Goal: Find specific page/section: Find specific page/section

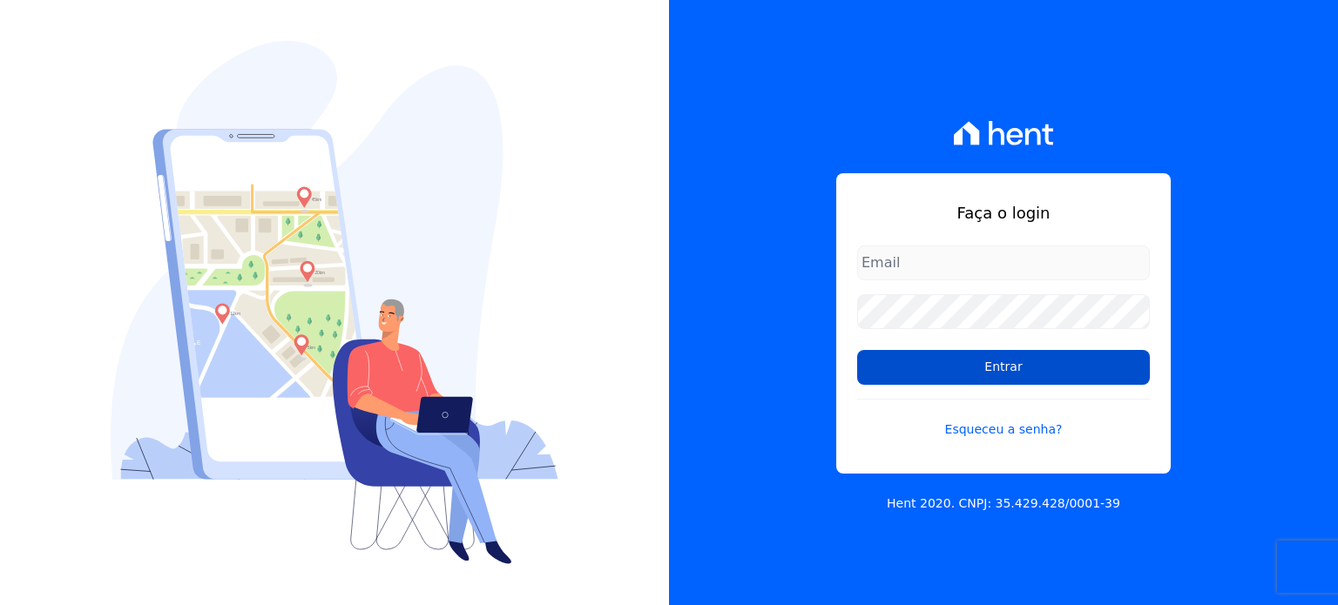
type input "[EMAIL_ADDRESS][PERSON_NAME][DOMAIN_NAME]"
click at [994, 355] on input "Entrar" at bounding box center [1003, 367] width 293 height 35
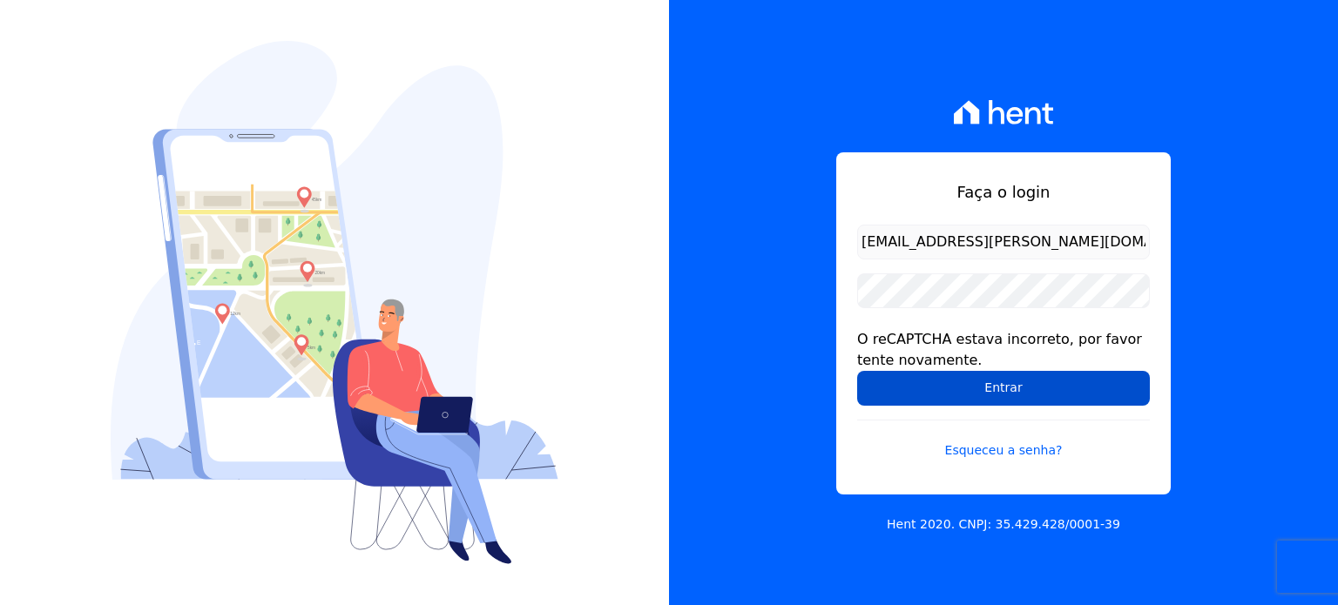
click at [990, 382] on input "Entrar" at bounding box center [1003, 388] width 293 height 35
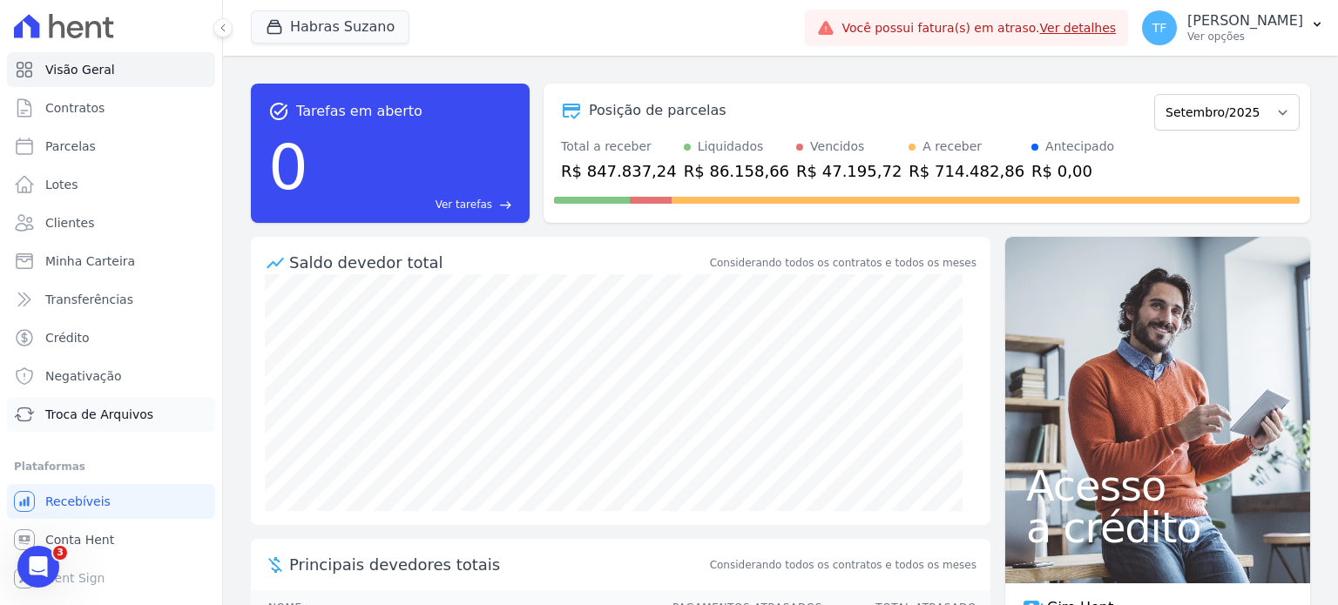
click at [115, 411] on span "Troca de Arquivos" at bounding box center [99, 414] width 108 height 17
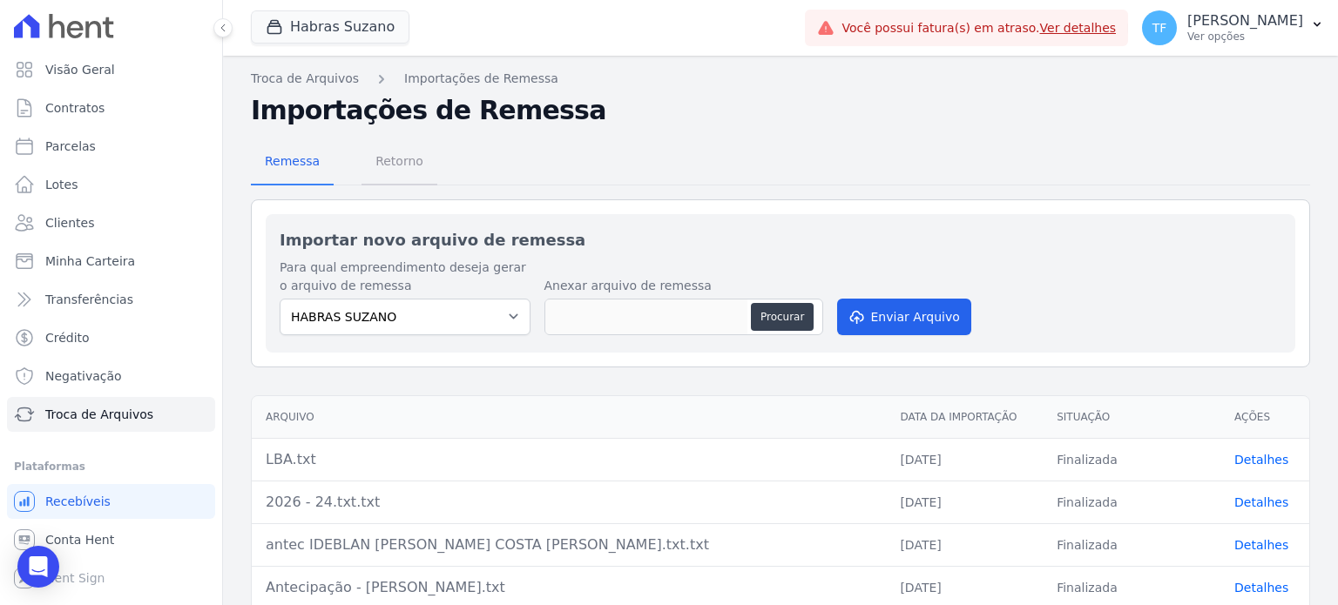
click at [406, 162] on span "Retorno" at bounding box center [399, 161] width 69 height 35
